Goal: Task Accomplishment & Management: Use online tool/utility

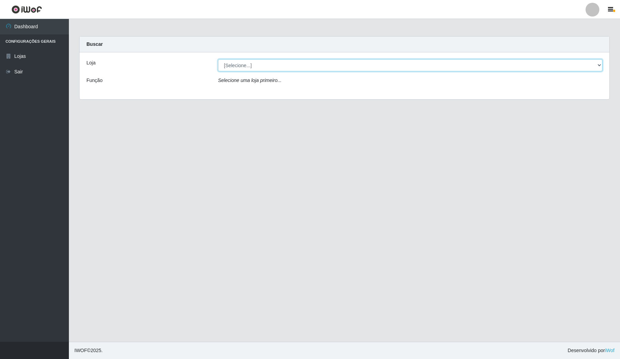
click at [288, 63] on select "[Selecione...] Rede Compras Supermercados - LOJA 4" at bounding box center [410, 65] width 385 height 12
select select "159"
click at [218, 59] on select "[Selecione...] Rede Compras Supermercados - LOJA 4" at bounding box center [410, 65] width 385 height 12
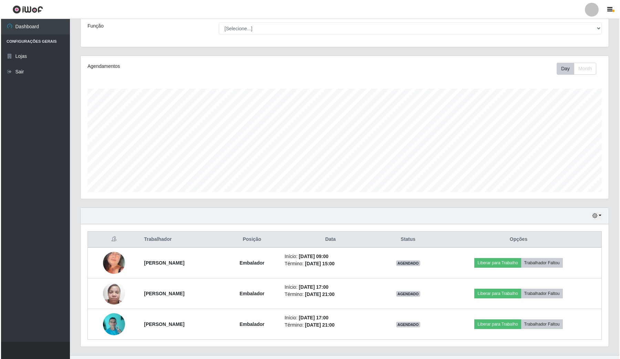
scroll to position [69, 0]
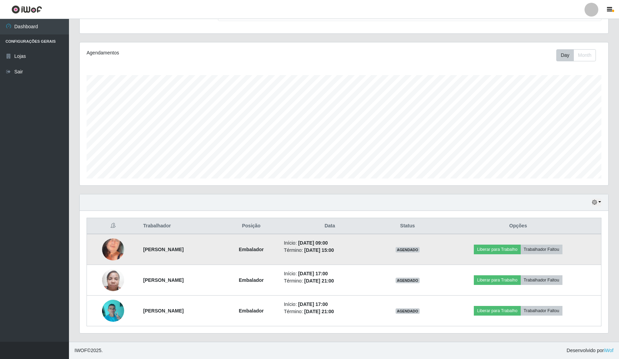
click at [117, 248] on img at bounding box center [113, 250] width 22 height 48
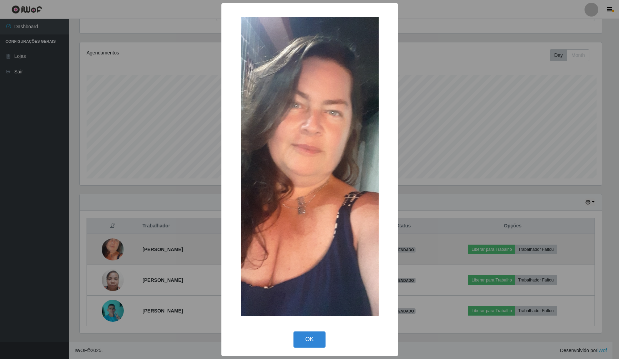
scroll to position [143, 523]
click at [117, 248] on div "× OK Cancel" at bounding box center [310, 179] width 620 height 359
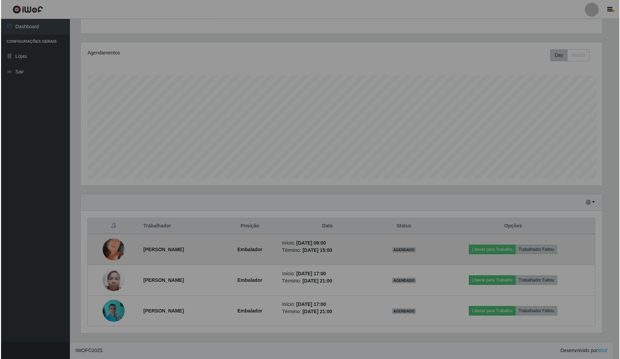
scroll to position [143, 528]
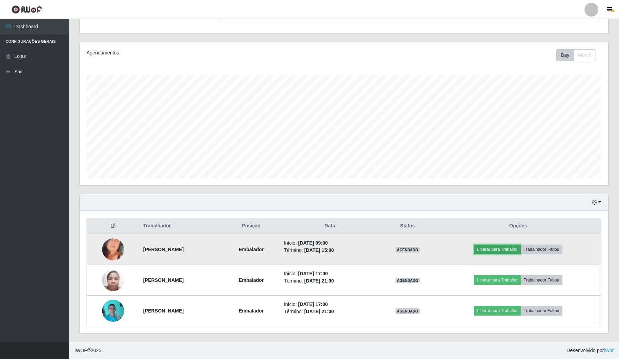
click at [504, 245] on button "Liberar para Trabalho" at bounding box center [497, 250] width 47 height 10
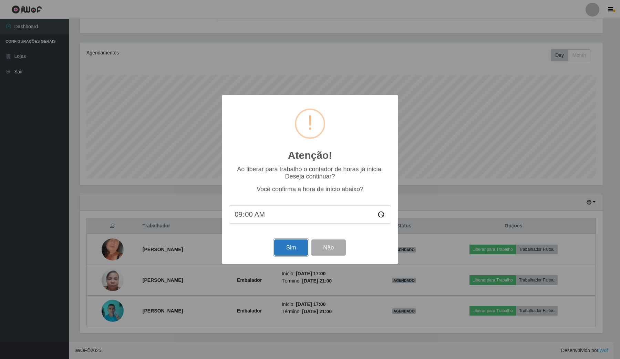
click at [289, 252] on button "Sim" at bounding box center [290, 248] width 33 height 16
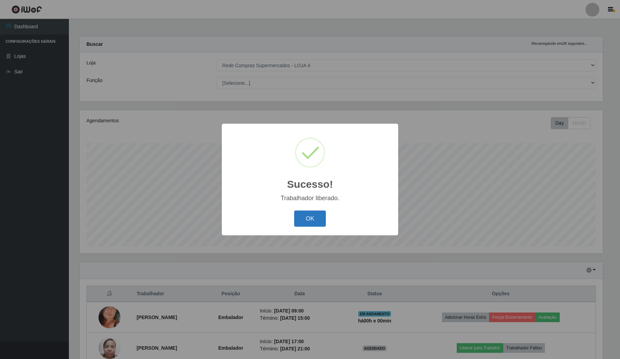
click at [310, 221] on button "OK" at bounding box center [310, 219] width 32 height 16
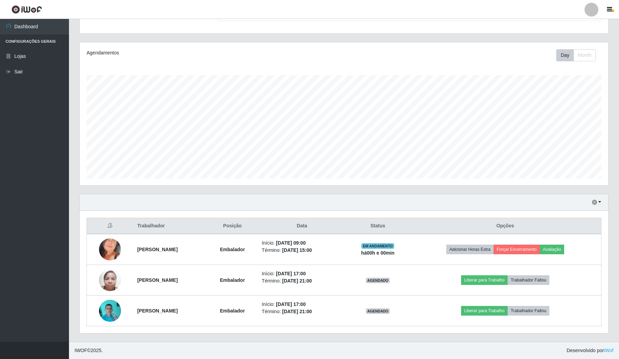
scroll to position [69, 0]
